Goal: Information Seeking & Learning: Learn about a topic

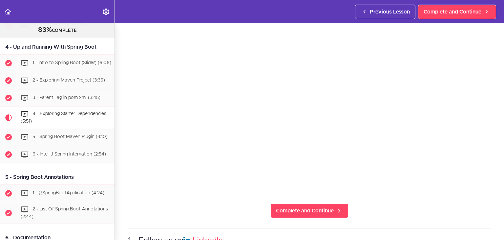
scroll to position [66, 0]
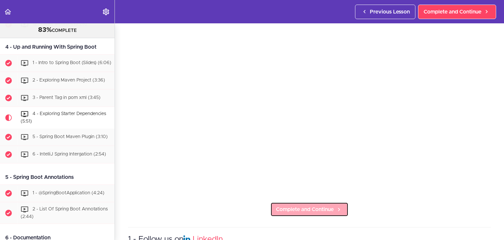
click at [316, 208] on span "Complete and Continue" at bounding box center [305, 209] width 58 height 8
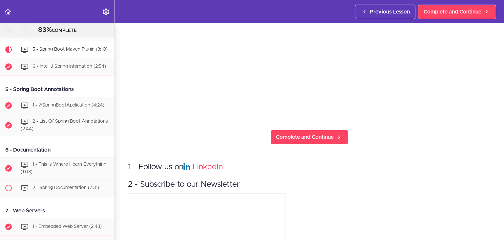
scroll to position [150, 0]
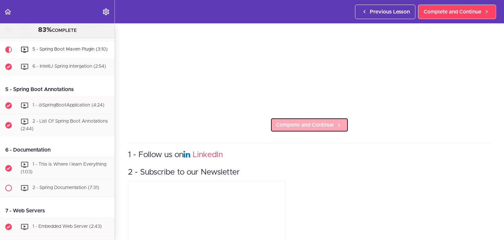
click at [322, 121] on span "Complete and Continue" at bounding box center [305, 125] width 58 height 8
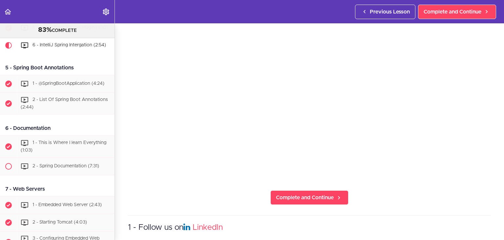
scroll to position [124, 0]
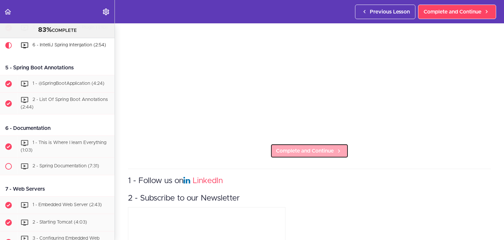
click at [301, 144] on link "Complete and Continue" at bounding box center [310, 151] width 78 height 14
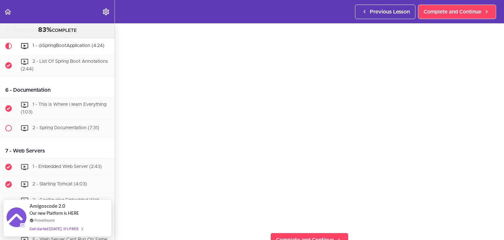
scroll to position [21, 0]
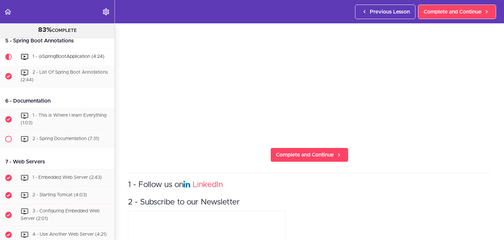
scroll to position [121, 0]
click at [300, 152] on span "Complete and Continue" at bounding box center [305, 154] width 58 height 8
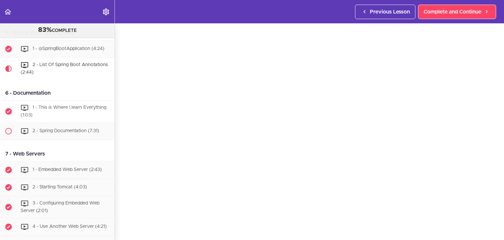
scroll to position [617, 0]
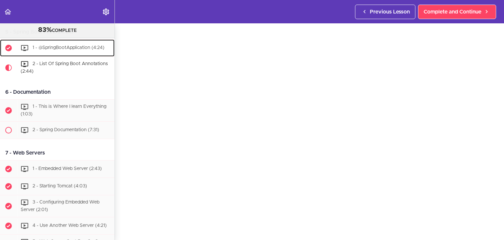
click at [68, 50] on span "1 - @SpringBootApplication (4:24)" at bounding box center [69, 47] width 72 height 5
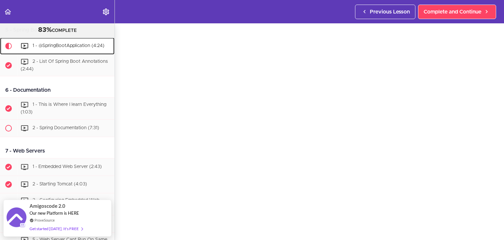
scroll to position [21, 0]
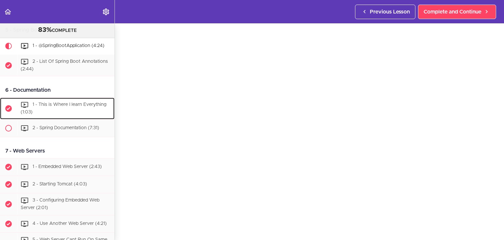
click at [69, 115] on span "1 - This is Where I learn Everything (1:03)" at bounding box center [64, 108] width 86 height 12
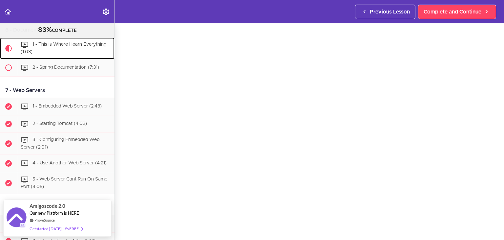
scroll to position [21, 0]
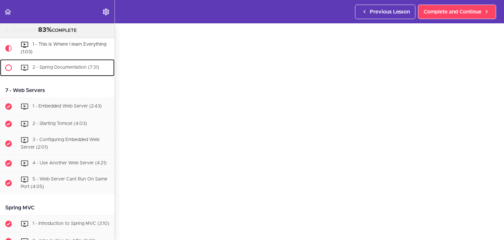
click at [70, 75] on div "2 - Spring Documentation (7:31)" at bounding box center [66, 67] width 98 height 14
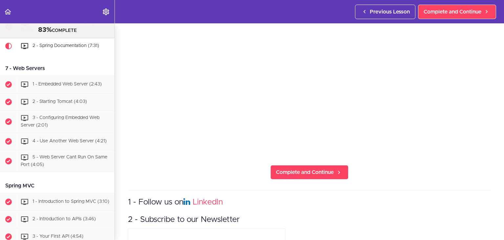
scroll to position [118, 0]
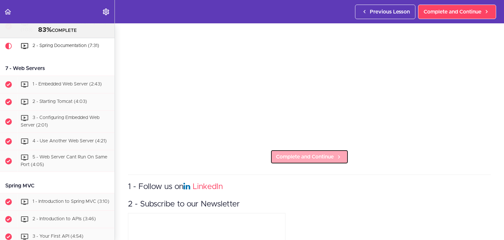
click at [294, 153] on span "Complete and Continue" at bounding box center [305, 157] width 58 height 8
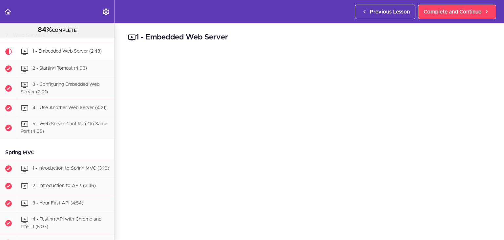
scroll to position [740, 0]
